Goal: Ask a question

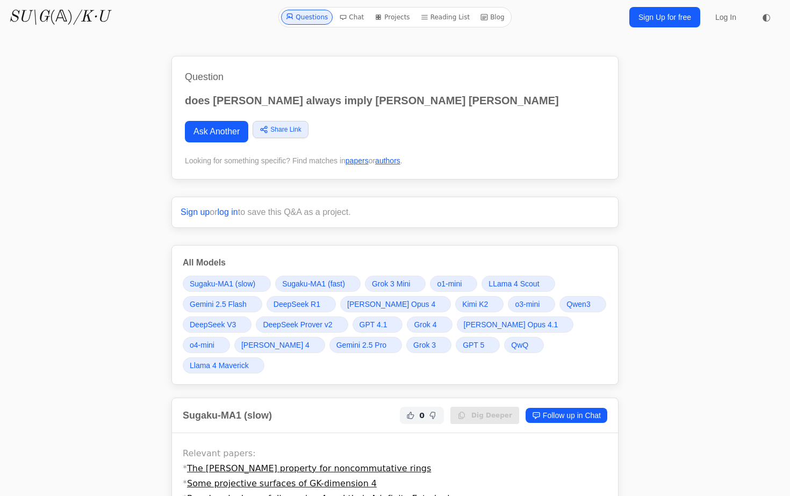
click at [202, 136] on link "Ask Another" at bounding box center [216, 131] width 63 height 21
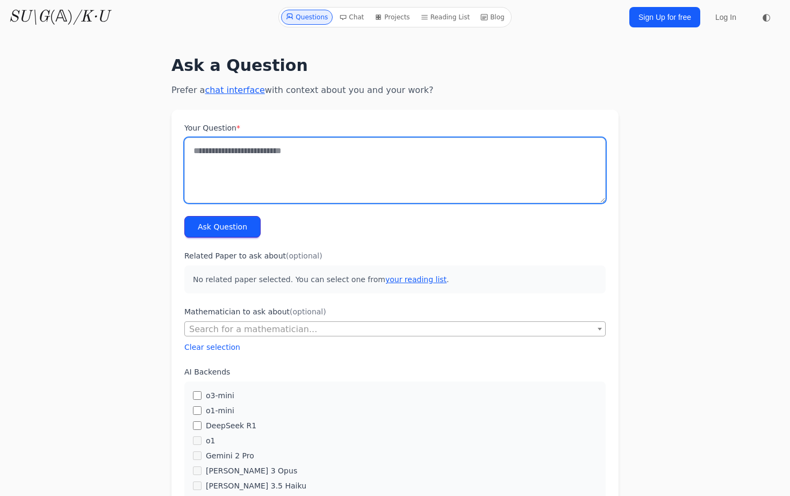
click at [242, 154] on textarea "Your Question *" at bounding box center [394, 171] width 421 height 66
type textarea "*"
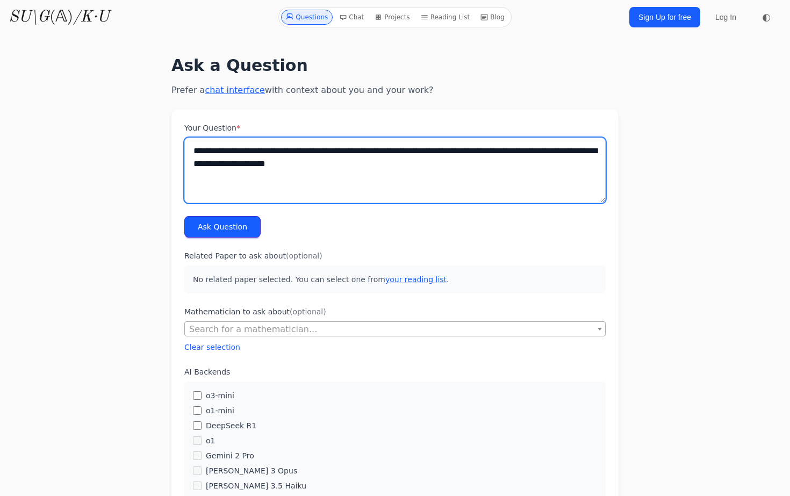
type textarea "**********"
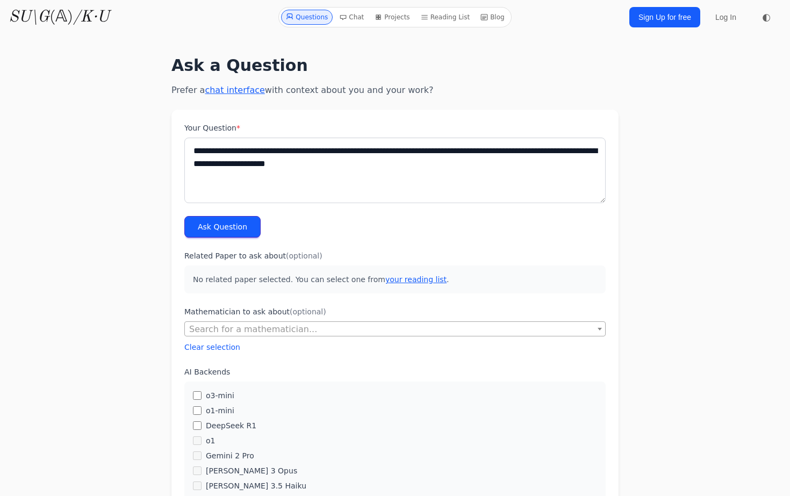
click at [220, 229] on button "Ask Question" at bounding box center [222, 226] width 76 height 21
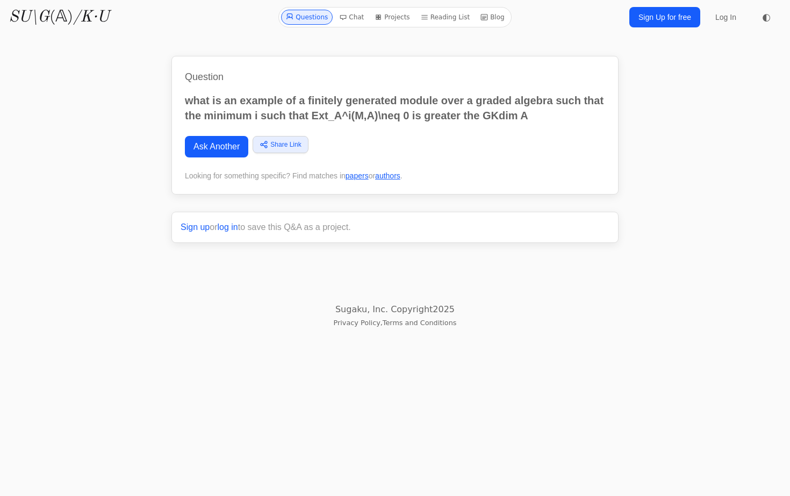
click p "The Graded Algebra, A A A : Let k k k be a field. Consider the quiver Q Q Q wit…"
drag, startPoint x: 213, startPoint y: 360, endPoint x: 238, endPoint y: 371, distance: 27.4
click p "The Graded Algebra, A A A : Let k k k be a field. Consider the quiver Q Q Q wit…"
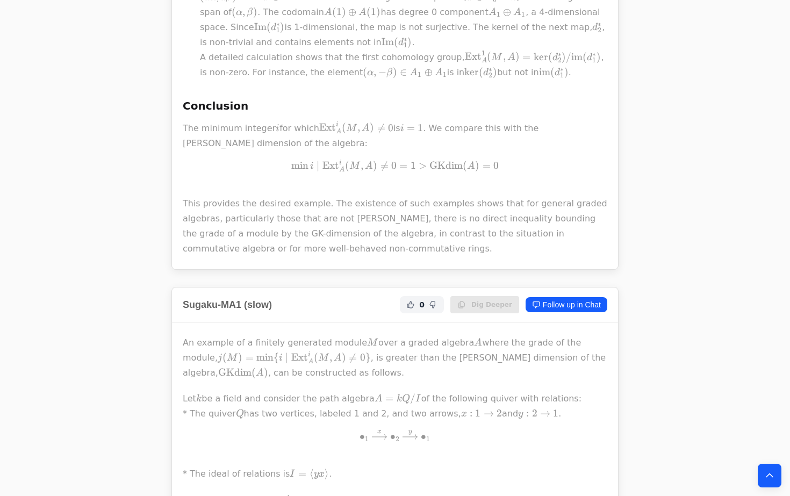
scroll to position [1457, 0]
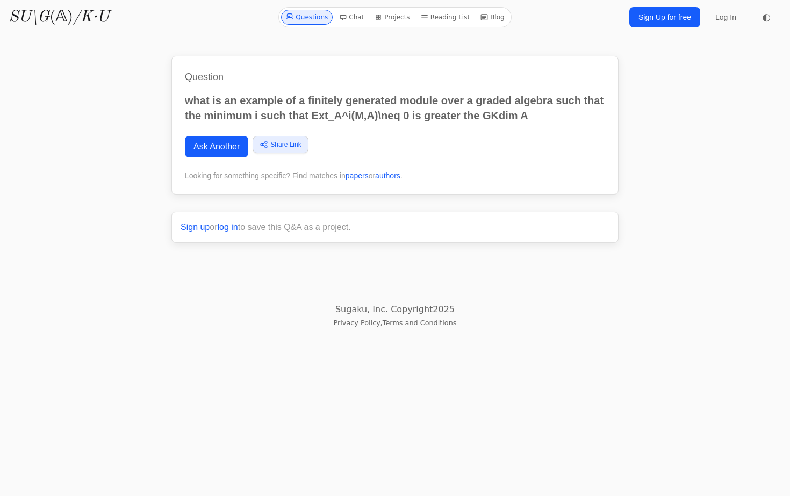
scroll to position [239, 0]
